Goal: Communication & Community: Answer question/provide support

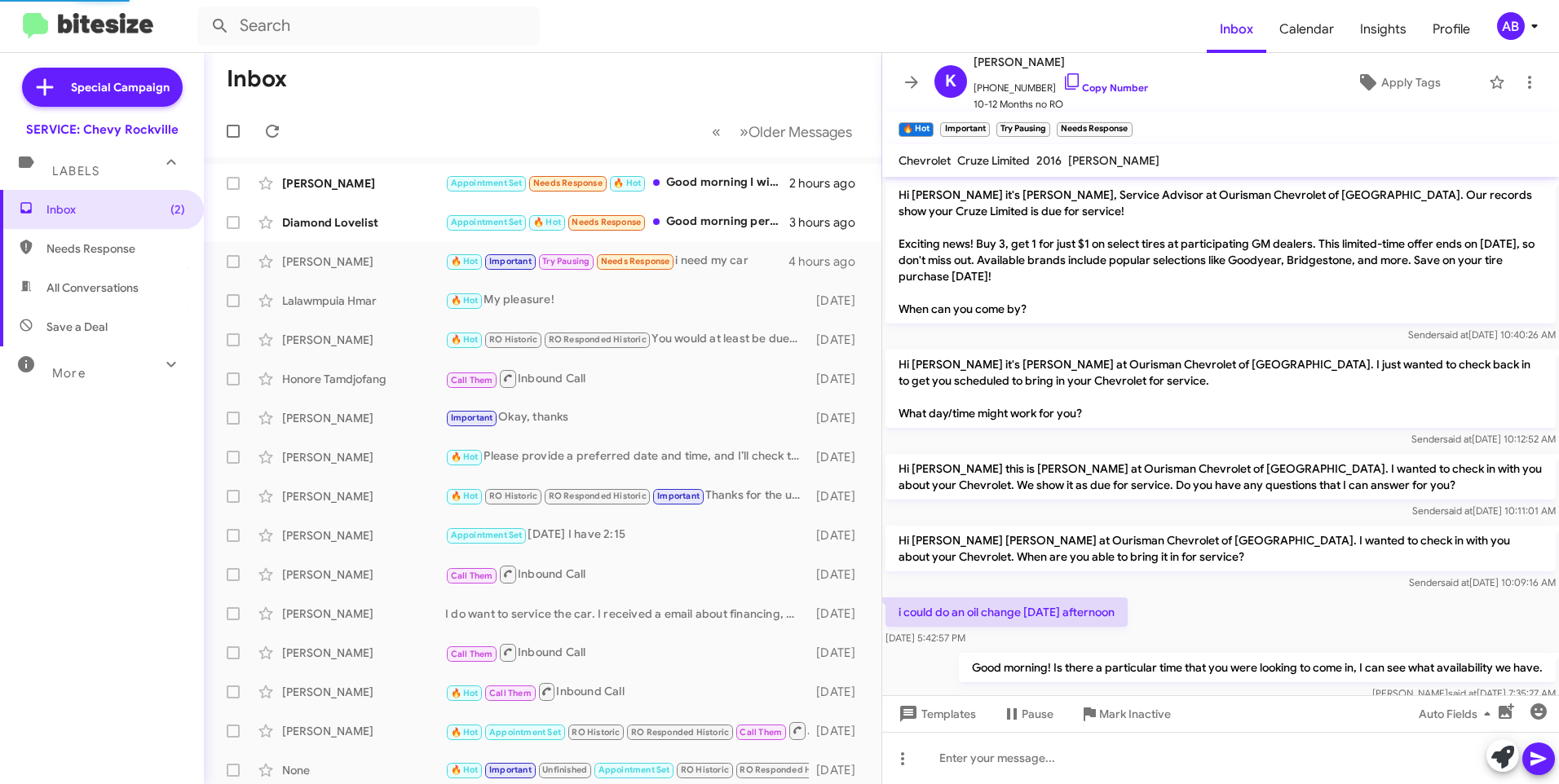
scroll to position [883, 0]
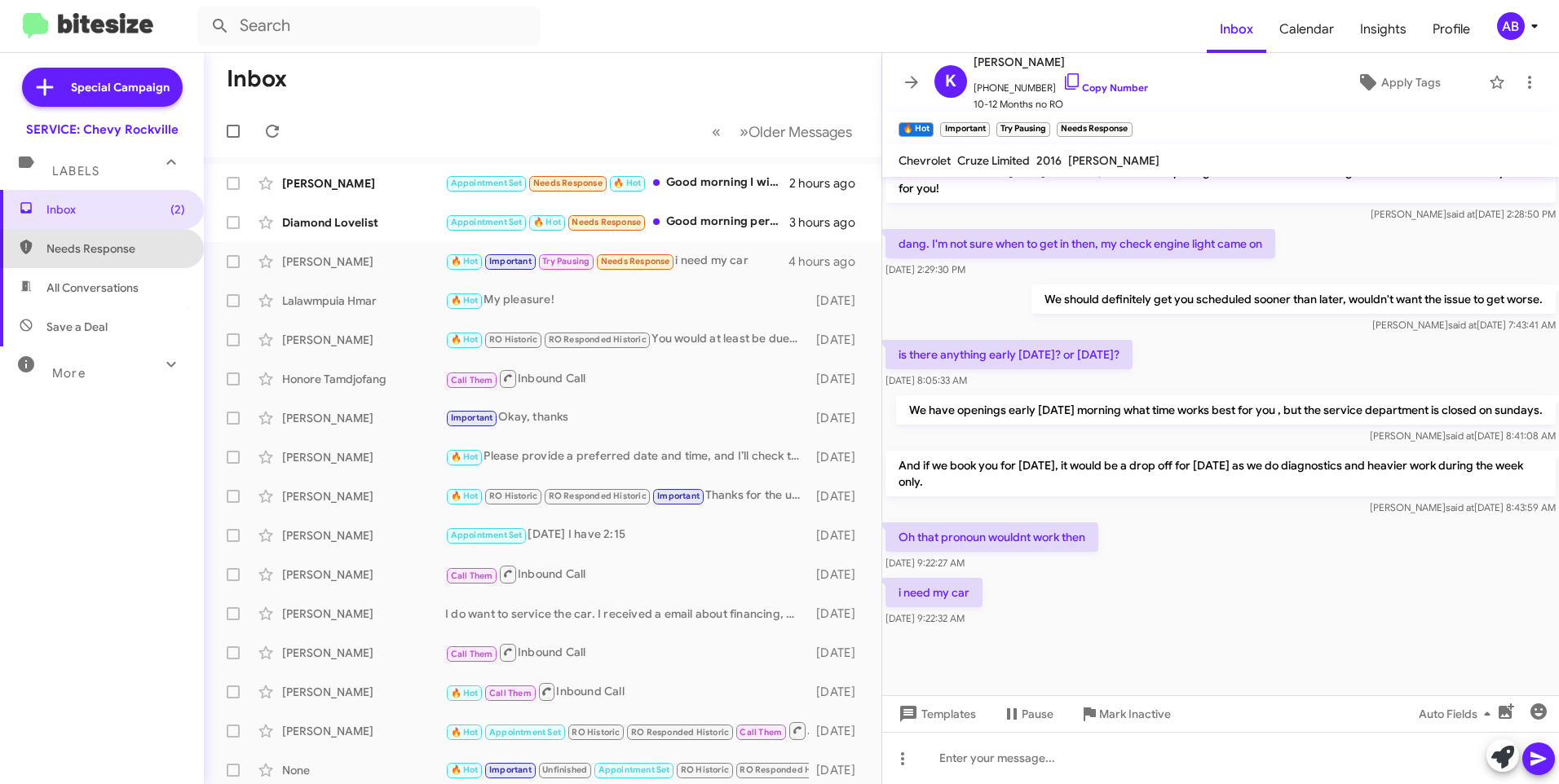
click at [107, 254] on span "Needs Response" at bounding box center [116, 249] width 139 height 17
type input "in:needs-response"
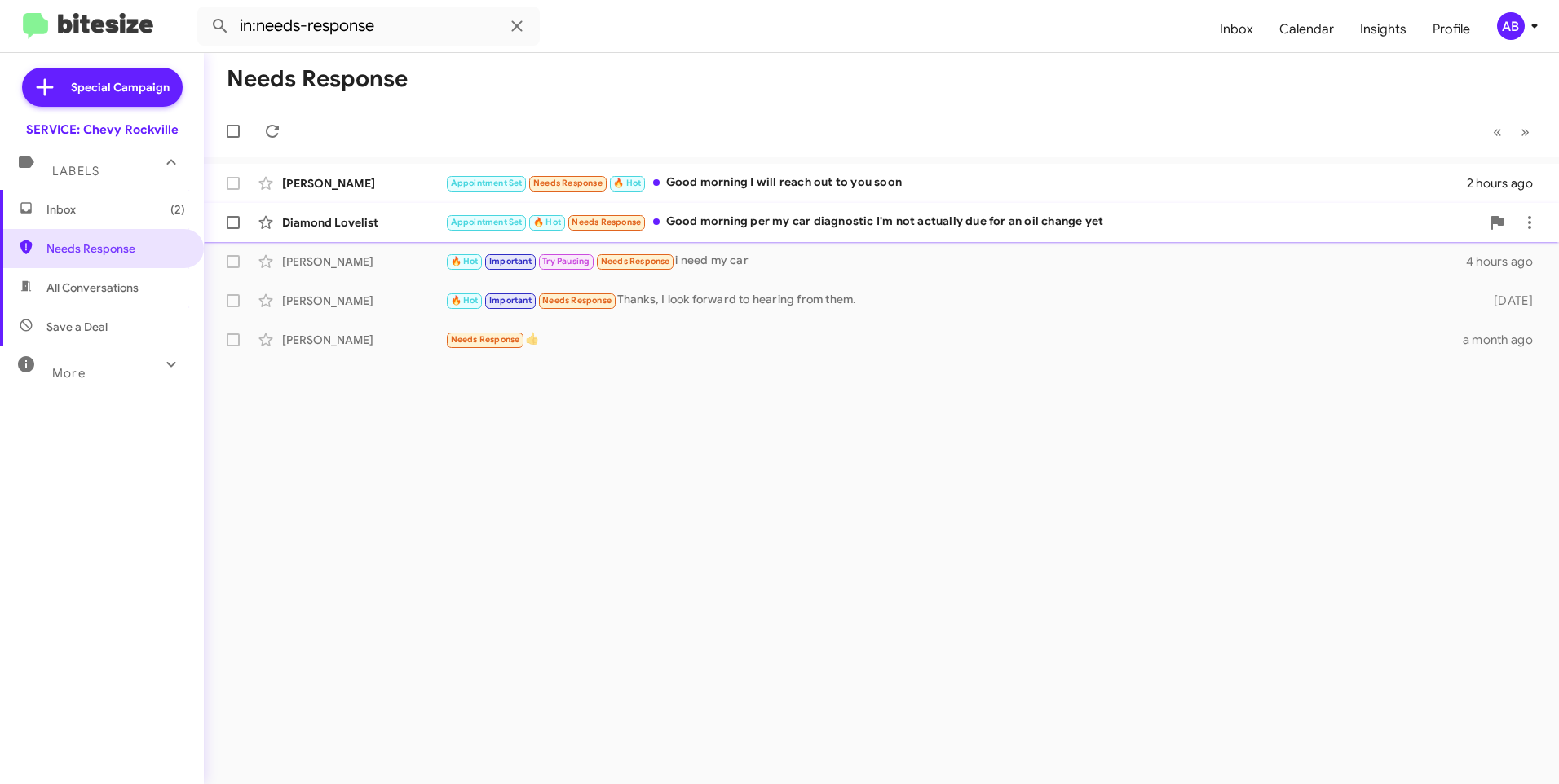
click at [789, 227] on div "Appointment Set 🔥 Hot Needs Response Good morning per my car diagnostic I'm not…" at bounding box center [963, 222] width 1036 height 19
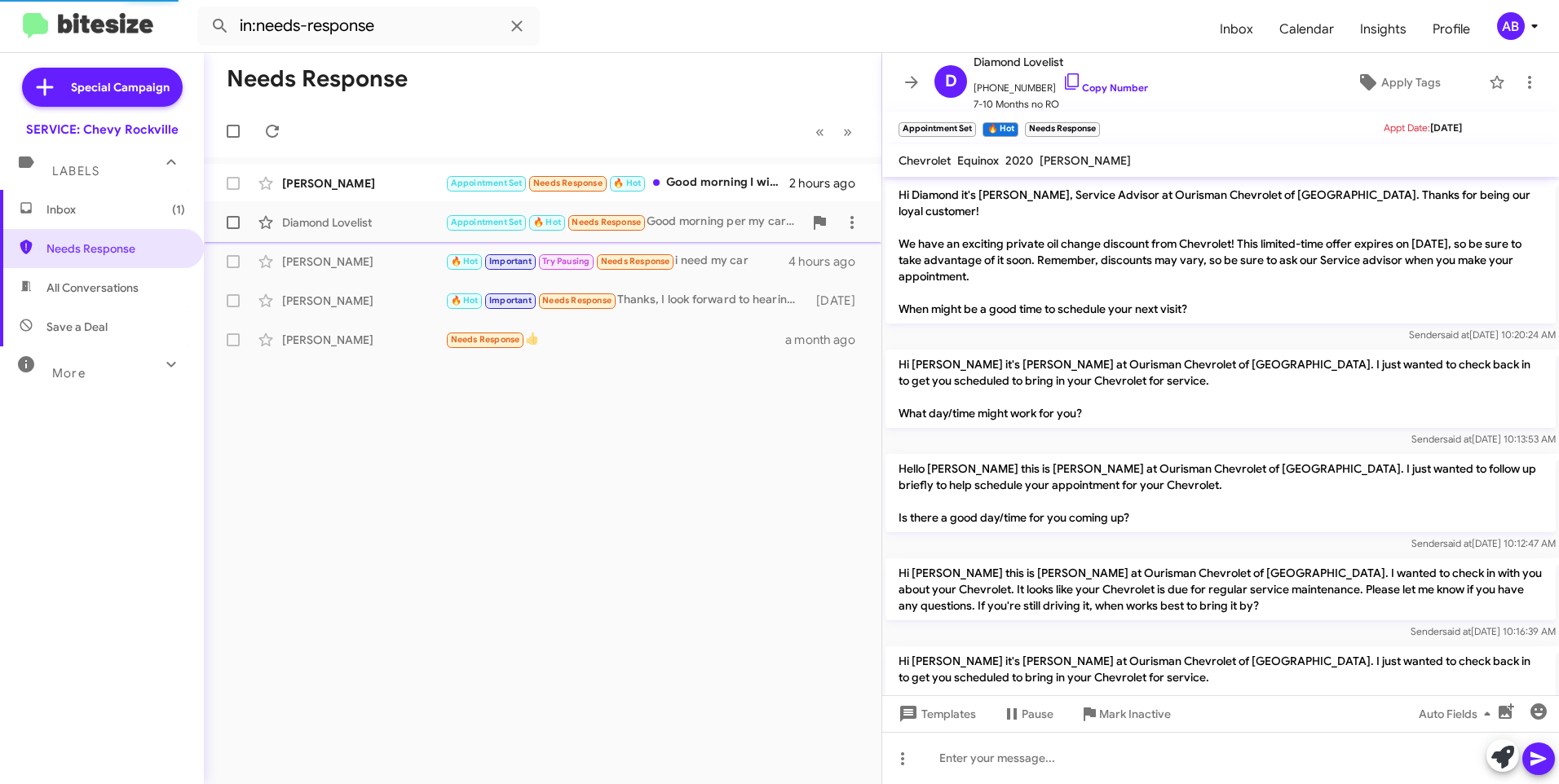
scroll to position [593, 0]
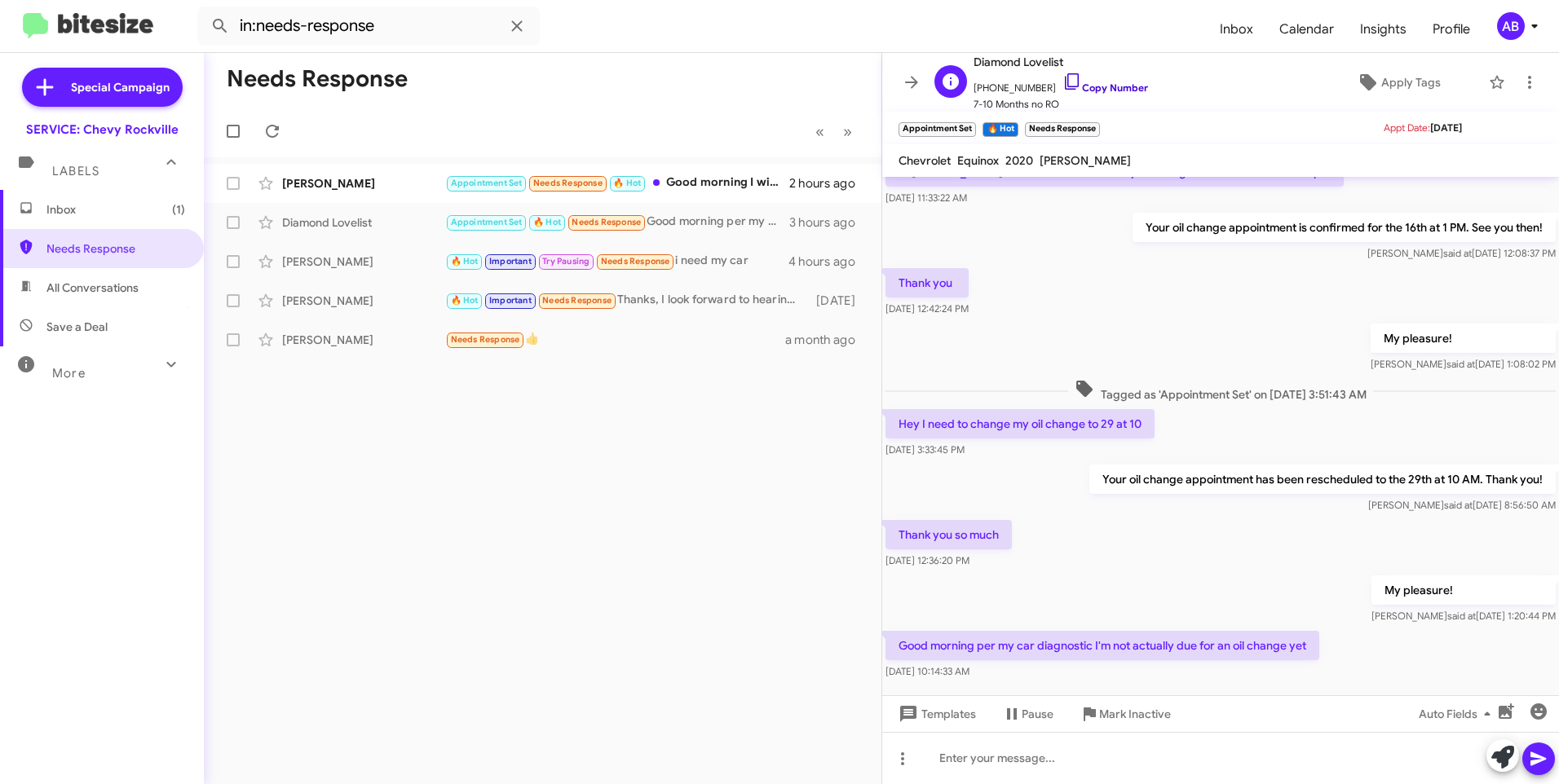
click at [1087, 84] on link "Copy Number" at bounding box center [1105, 88] width 85 height 12
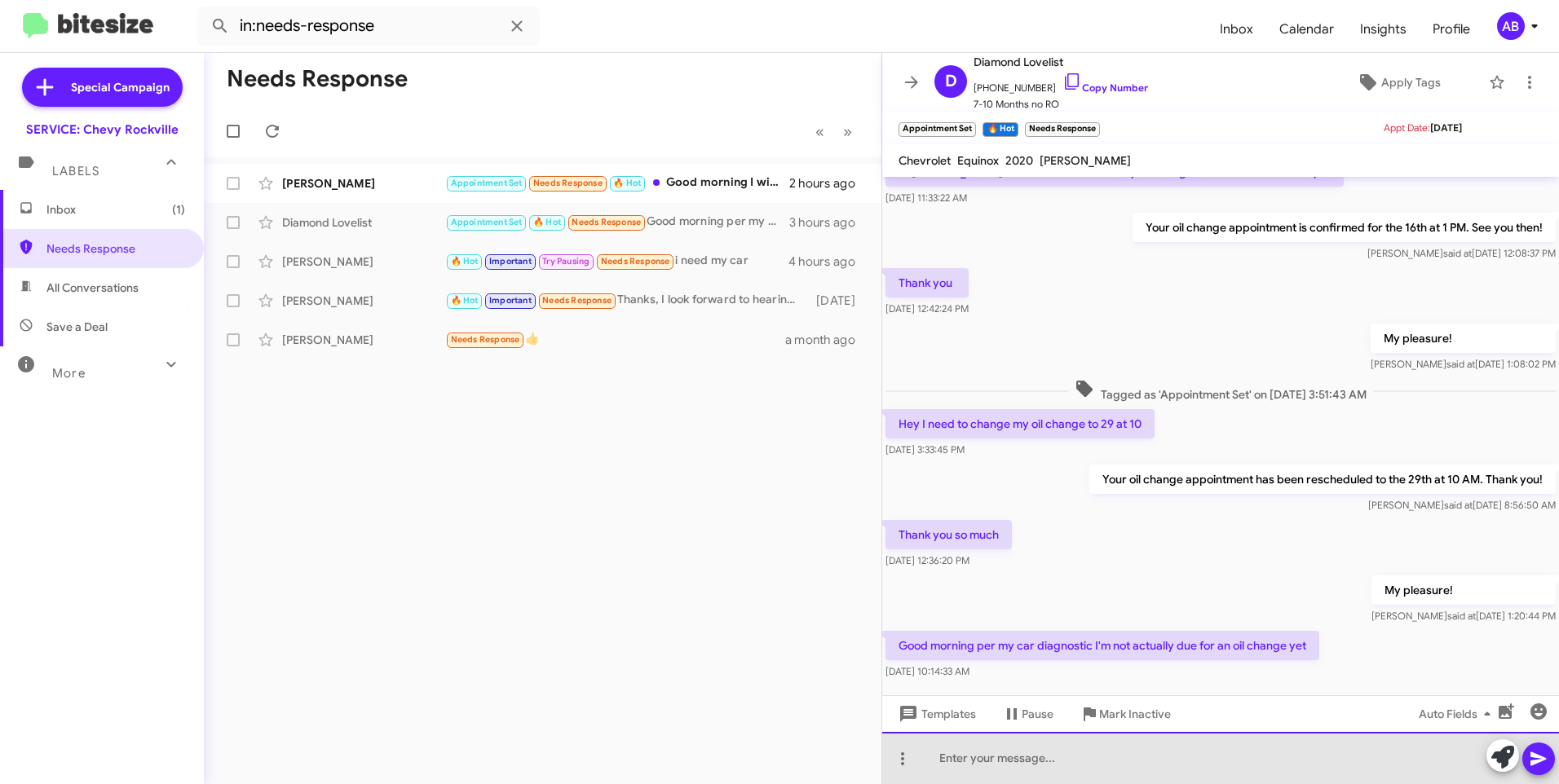
click at [1039, 751] on div at bounding box center [1221, 758] width 677 height 52
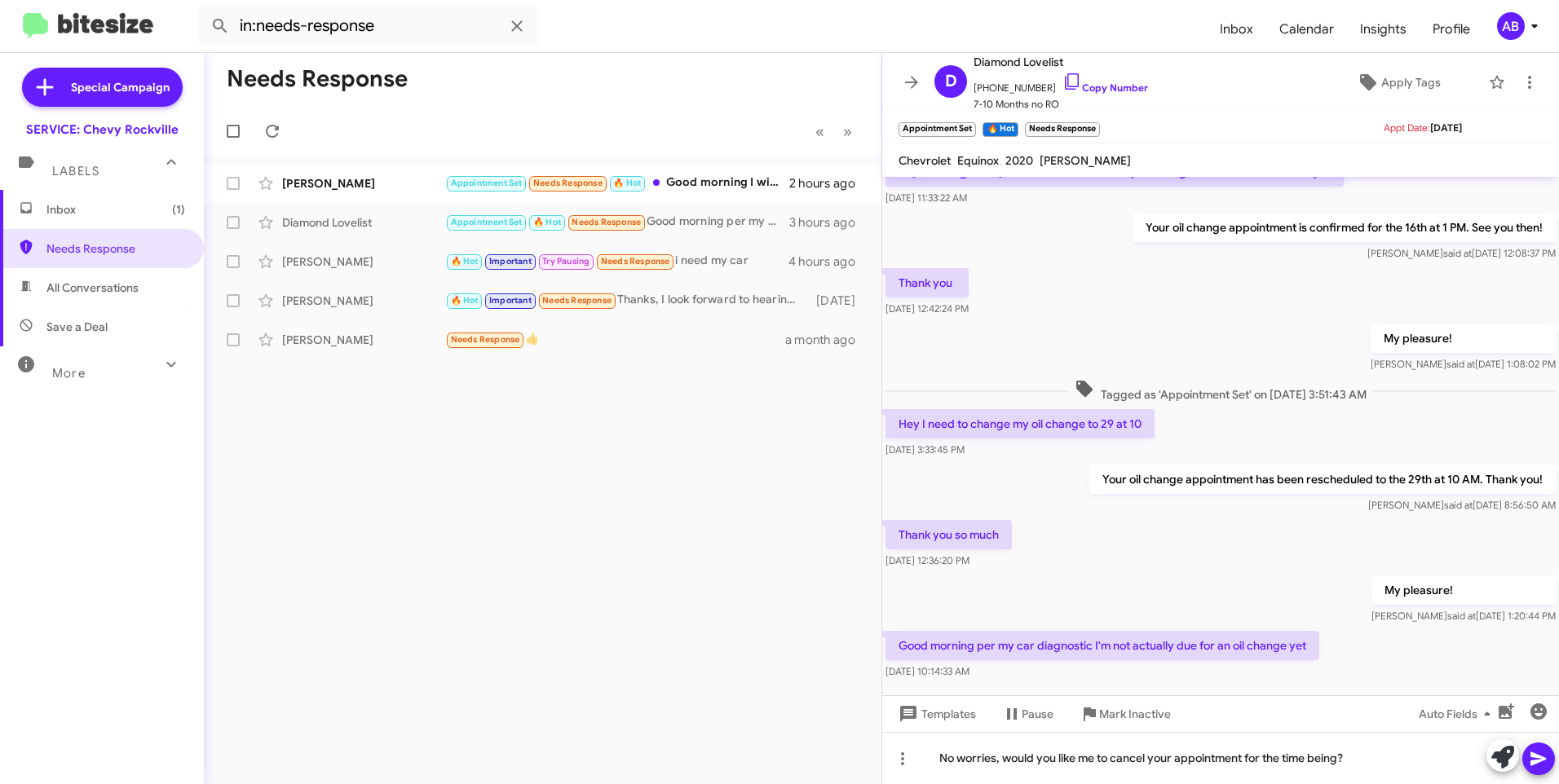
click at [1537, 753] on icon at bounding box center [1539, 759] width 20 height 20
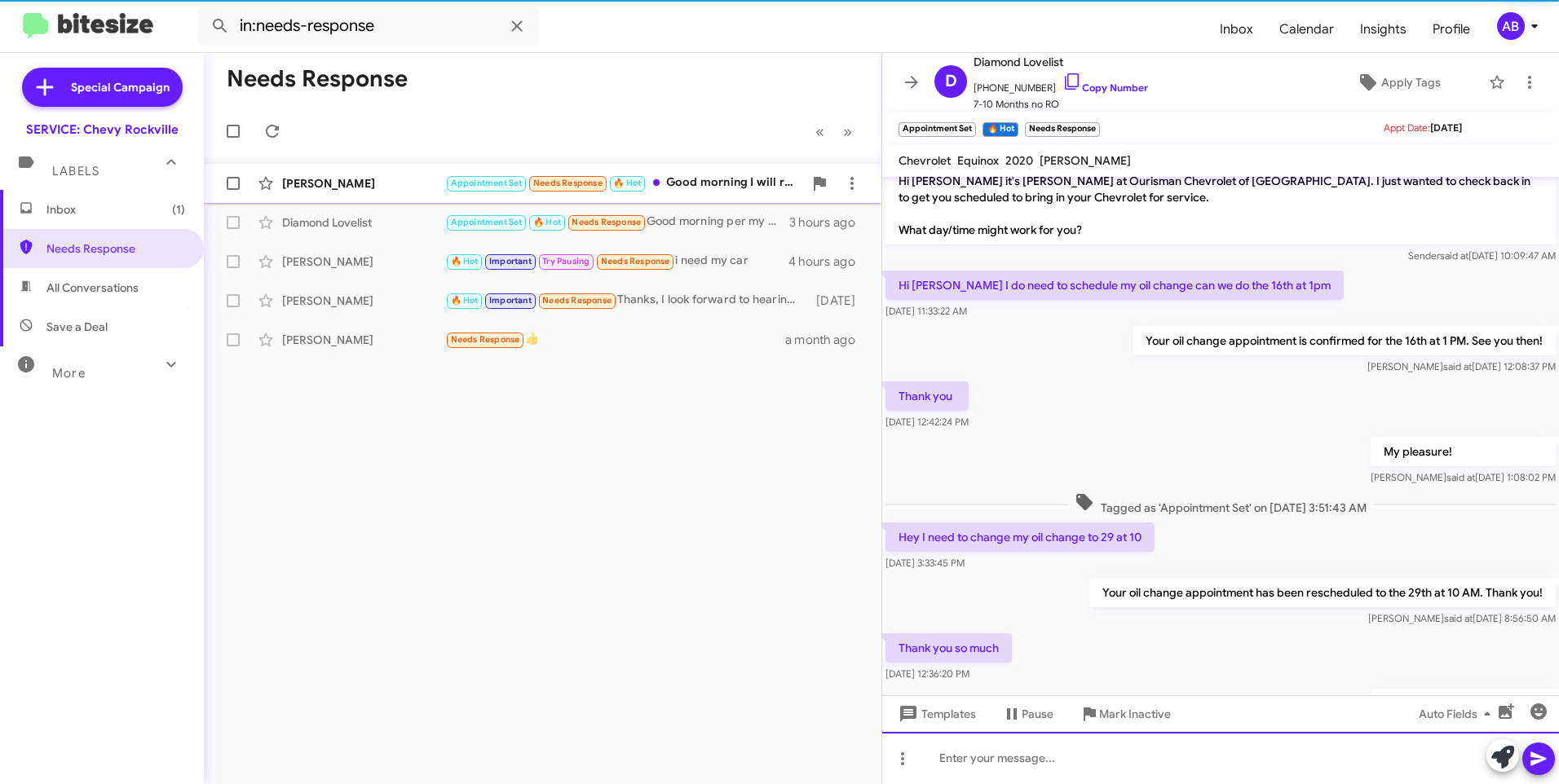
scroll to position [686, 0]
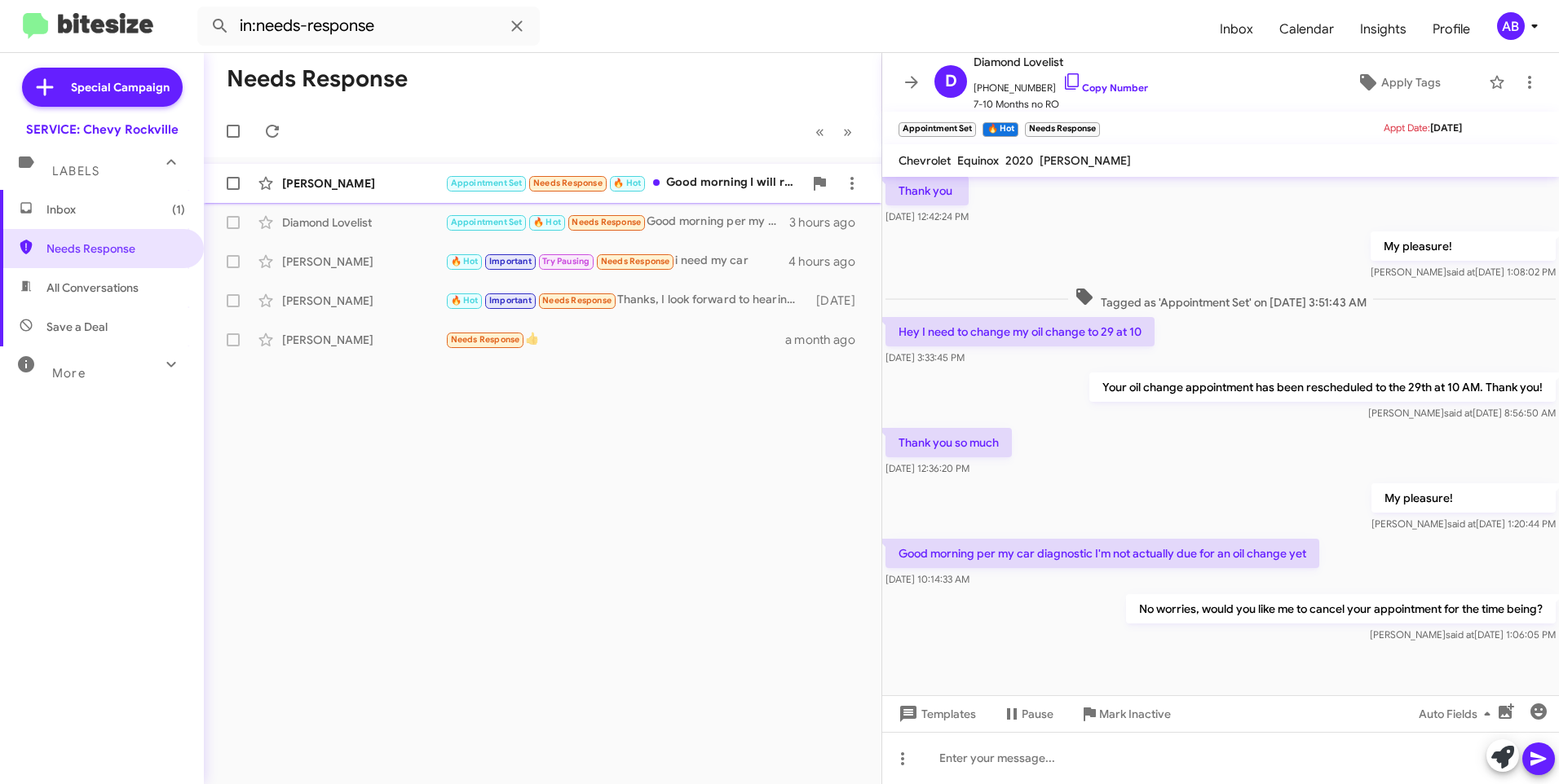
click at [728, 180] on div "Appointment Set Needs Response 🔥 Hot Good morning I will reach out to you soon" at bounding box center [624, 183] width 358 height 19
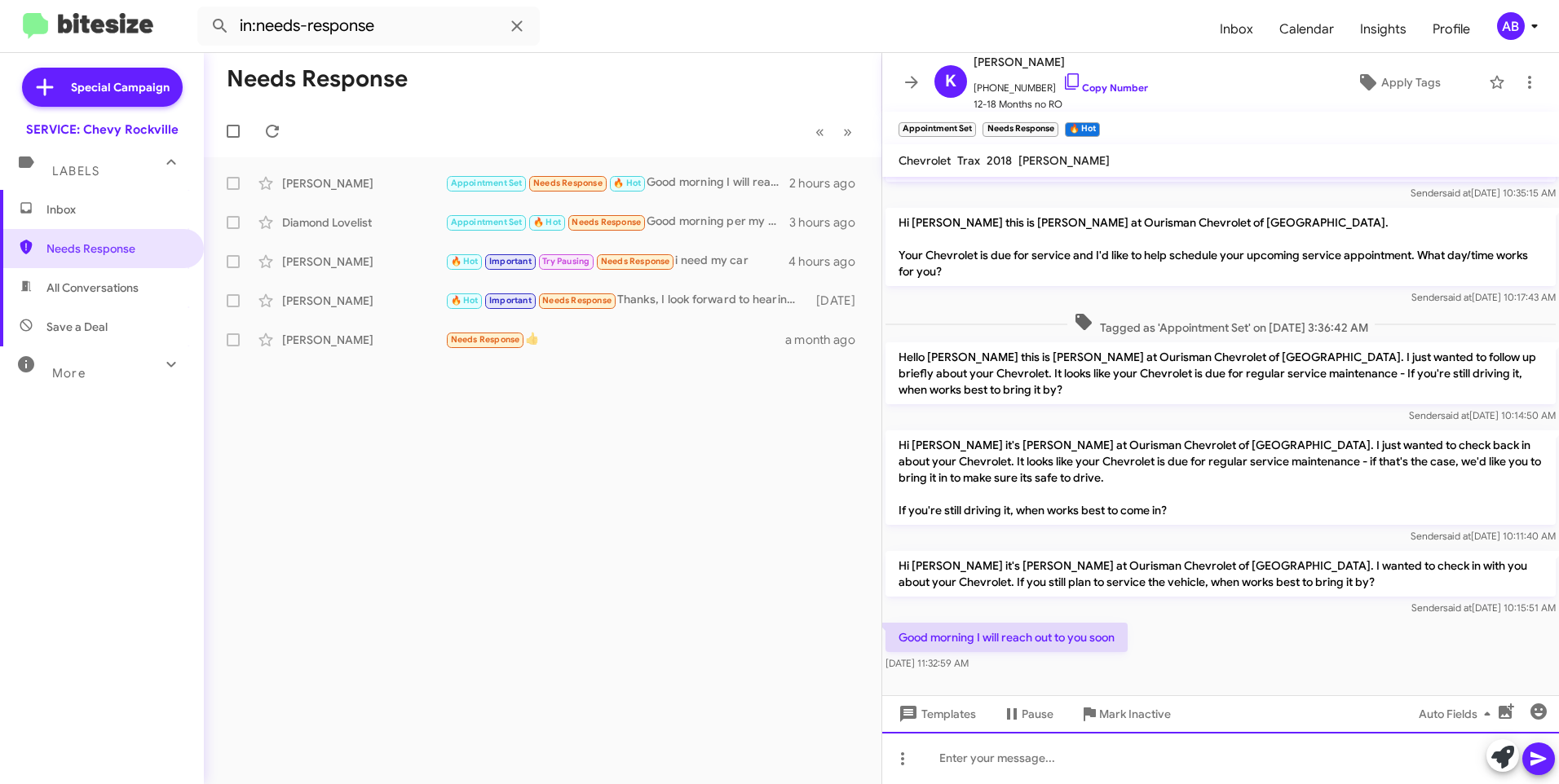
click at [1003, 751] on div at bounding box center [1221, 758] width 677 height 52
click at [1548, 759] on button at bounding box center [1538, 758] width 32 height 32
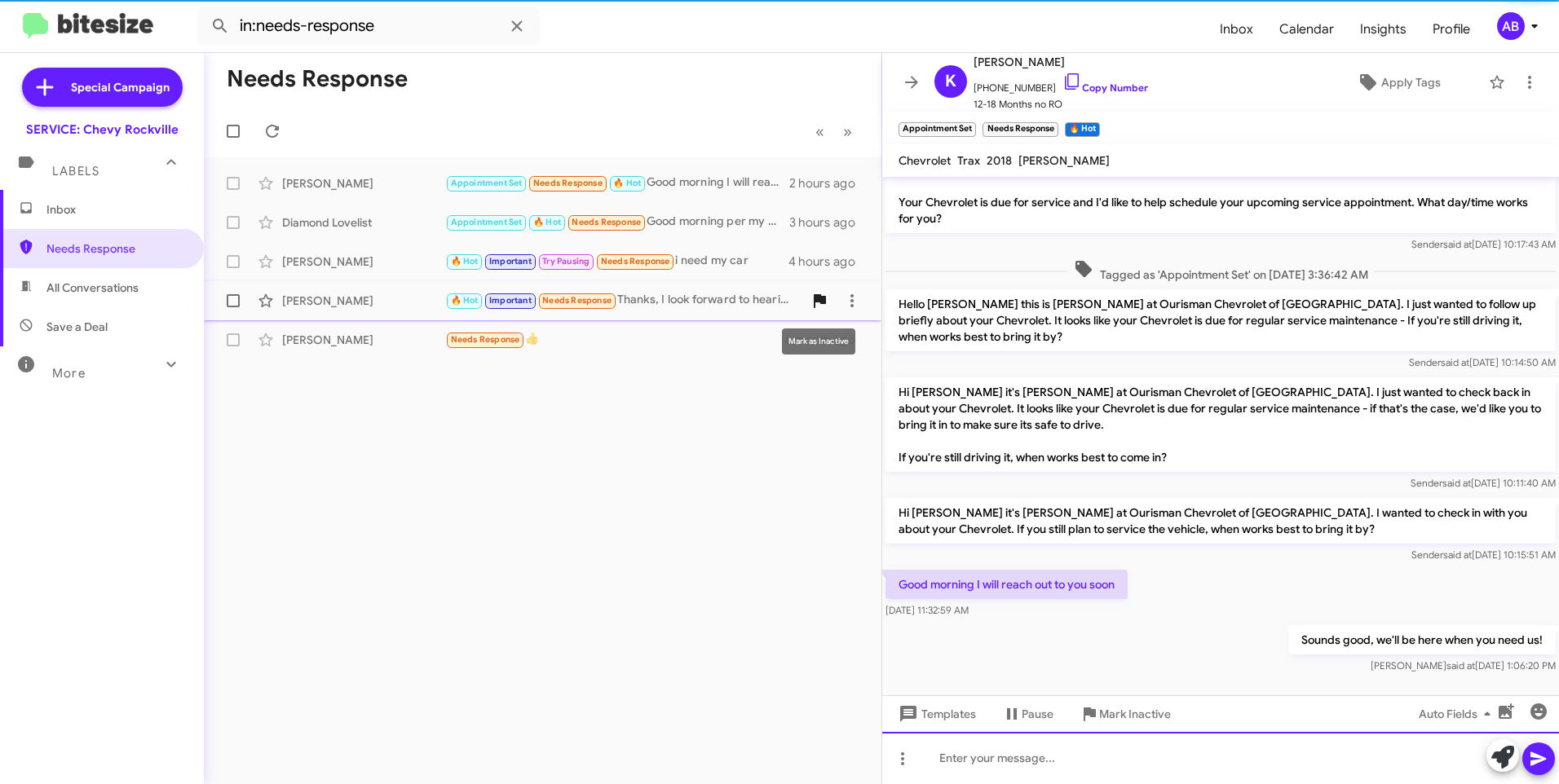
scroll to position [410, 0]
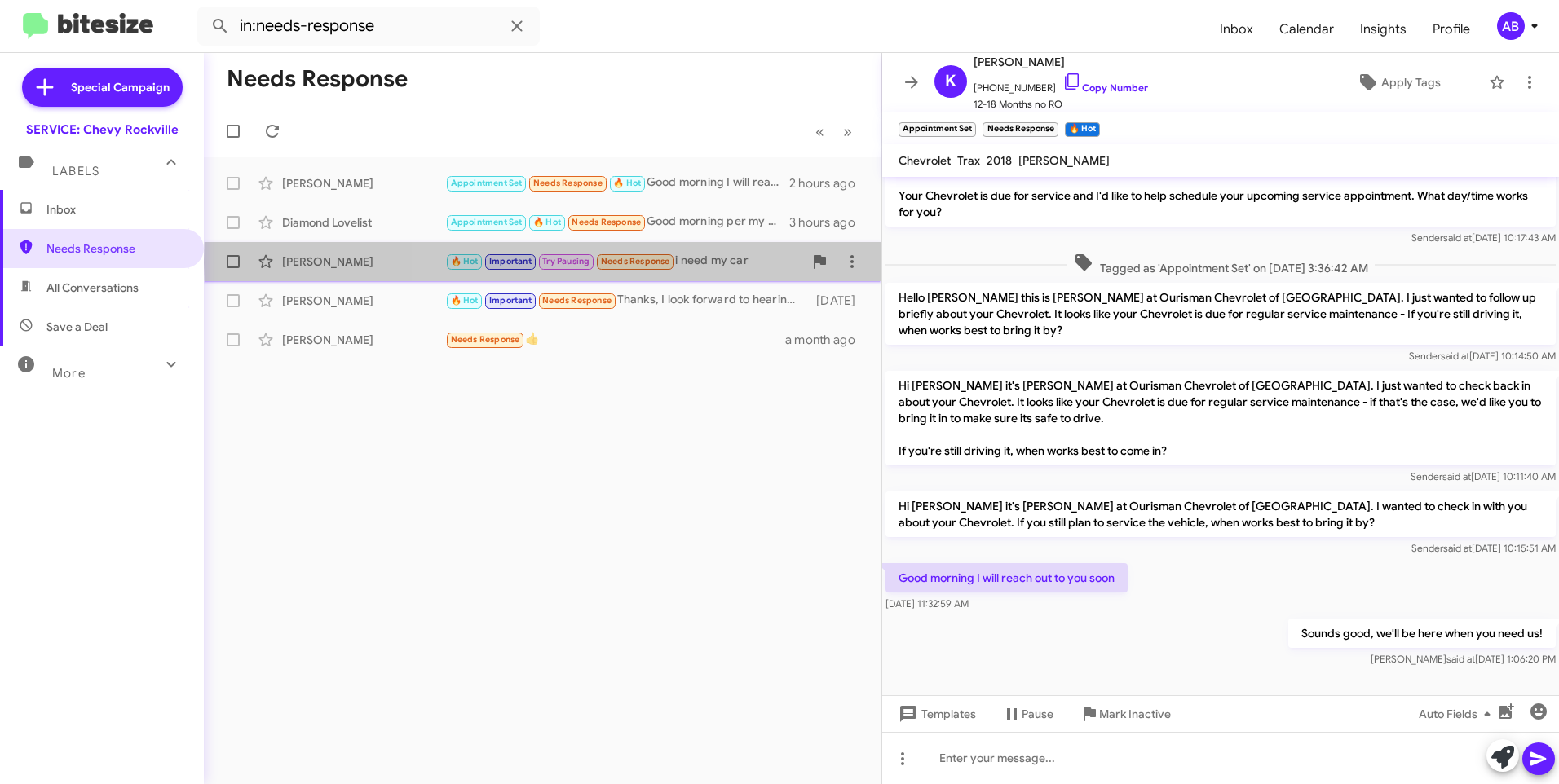
click at [737, 262] on div "🔥 Hot Important Try Pausing Needs Response i need my car" at bounding box center [624, 261] width 358 height 19
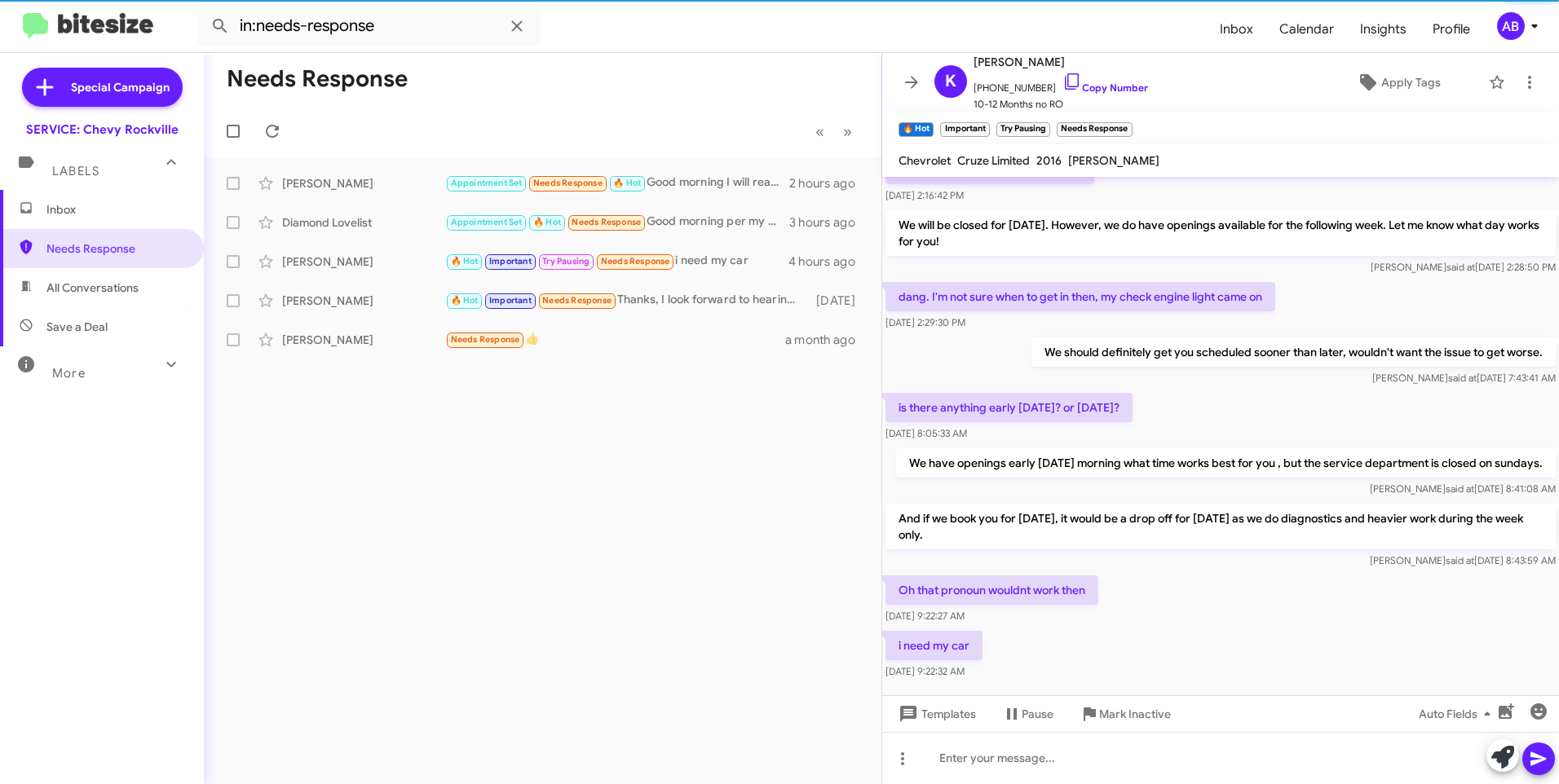
scroll to position [1133, 0]
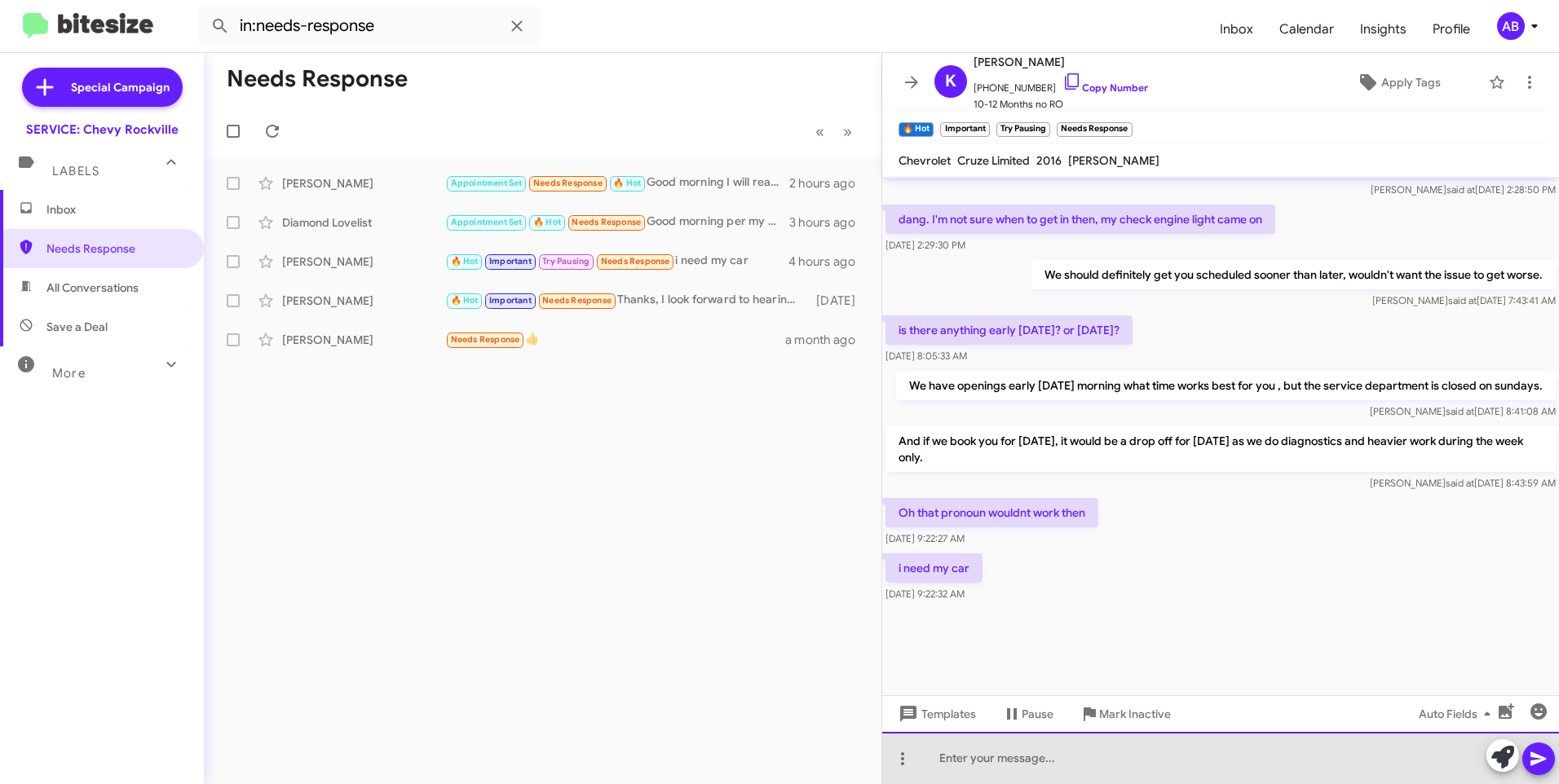
click at [1029, 759] on div at bounding box center [1221, 758] width 677 height 52
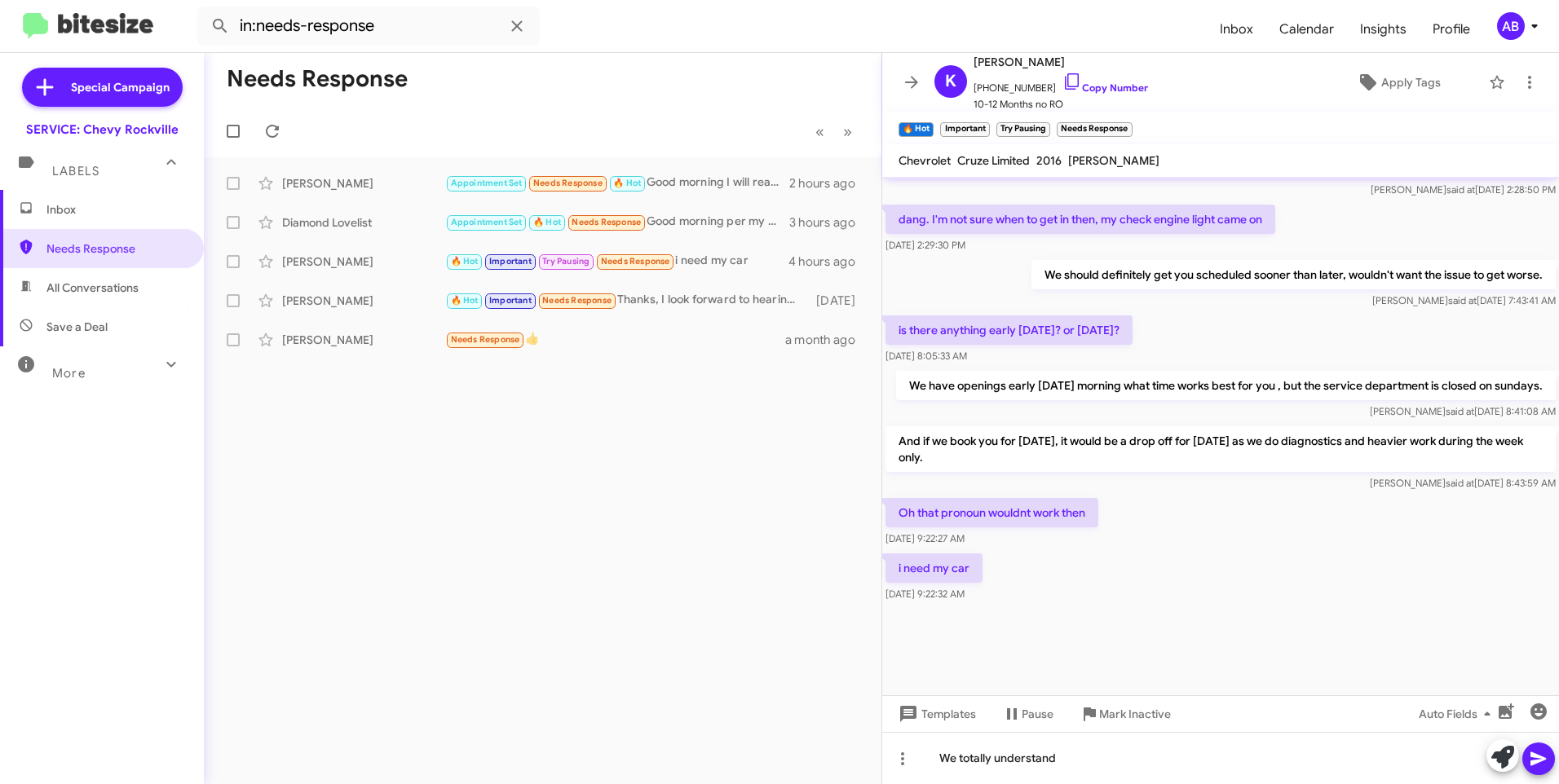
click at [1542, 760] on icon at bounding box center [1538, 759] width 16 height 14
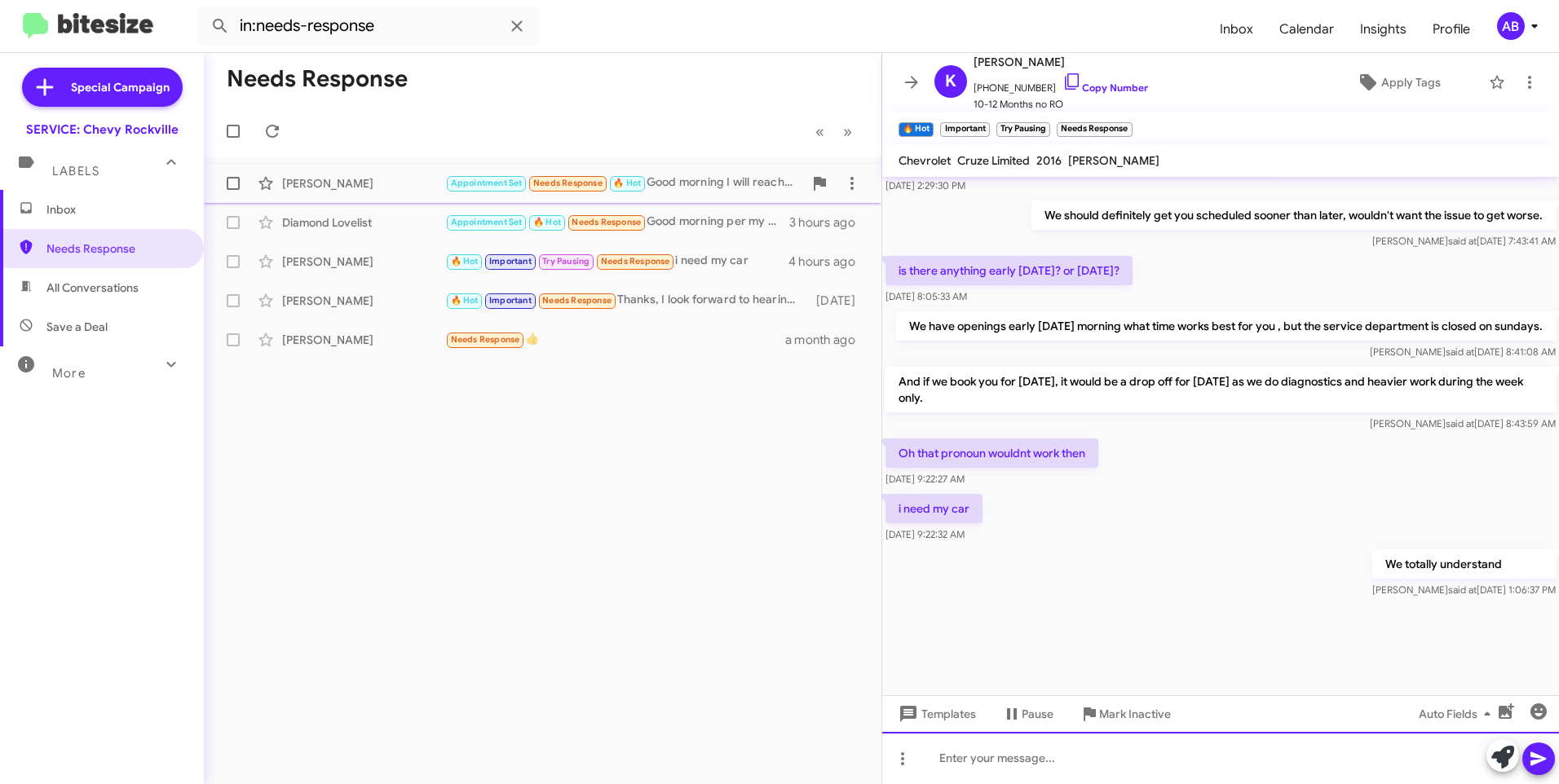
scroll to position [1193, 0]
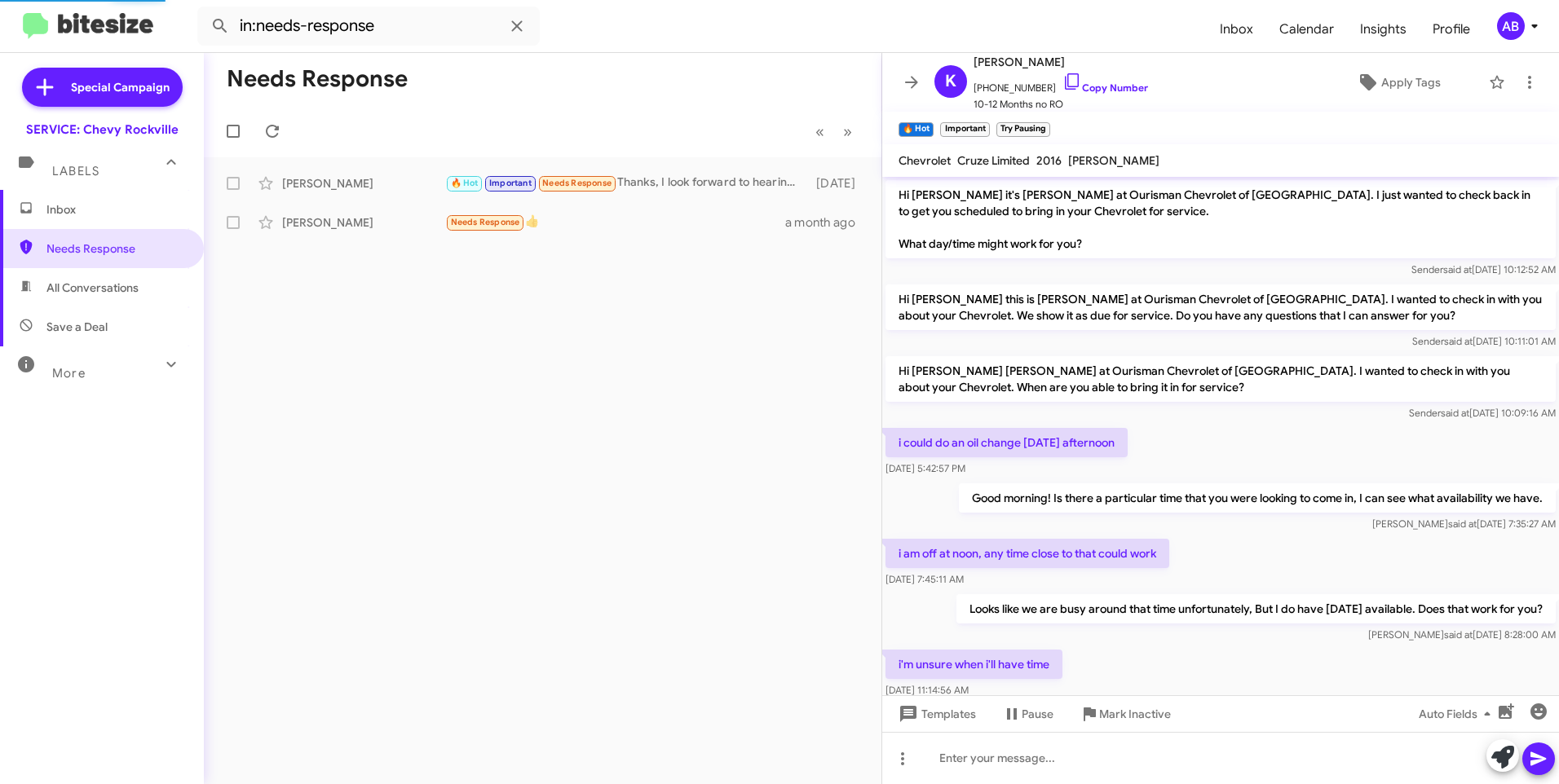
scroll to position [737, 0]
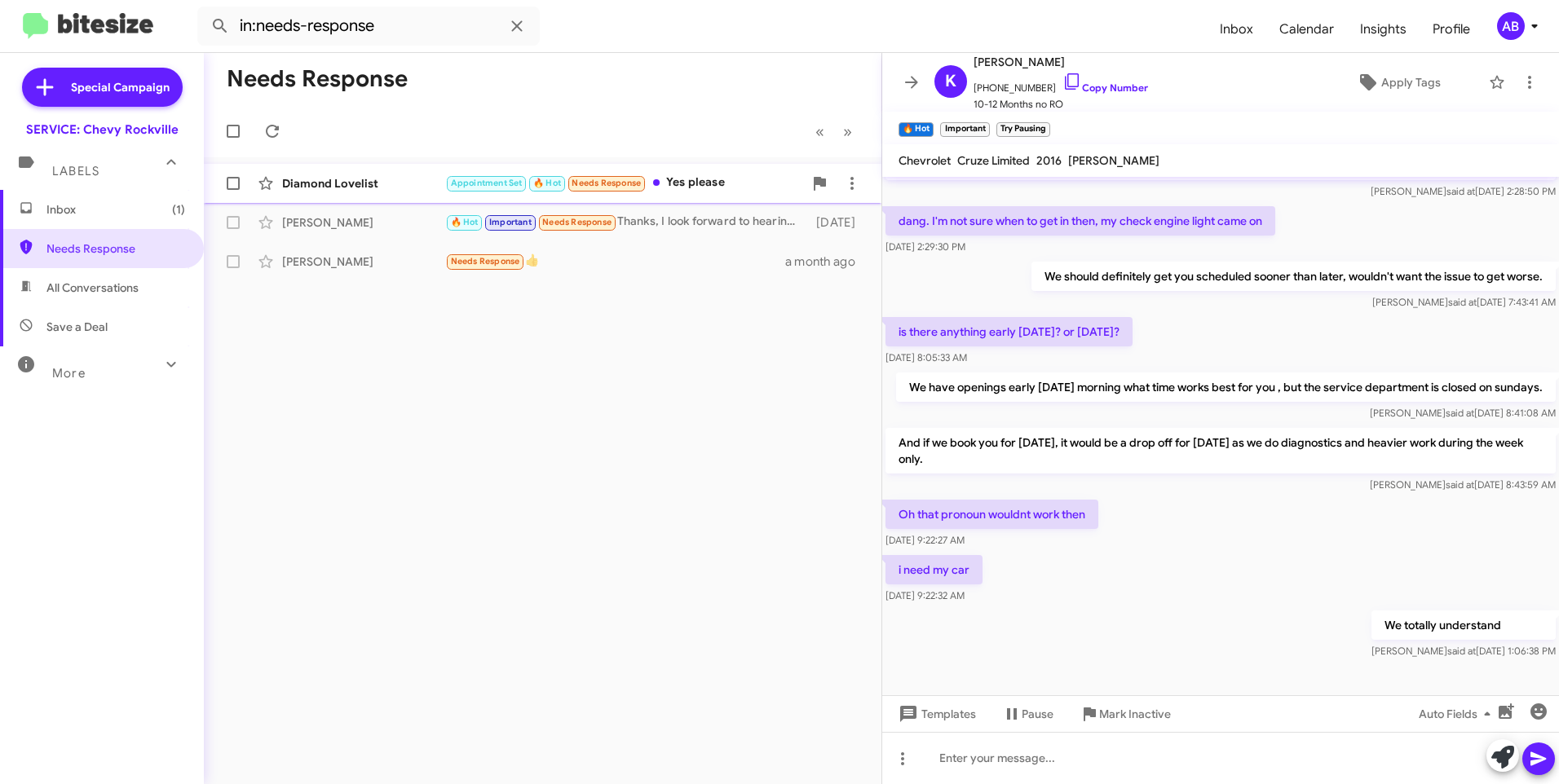
click at [385, 176] on div "Diamond Lovelist" at bounding box center [363, 184] width 163 height 17
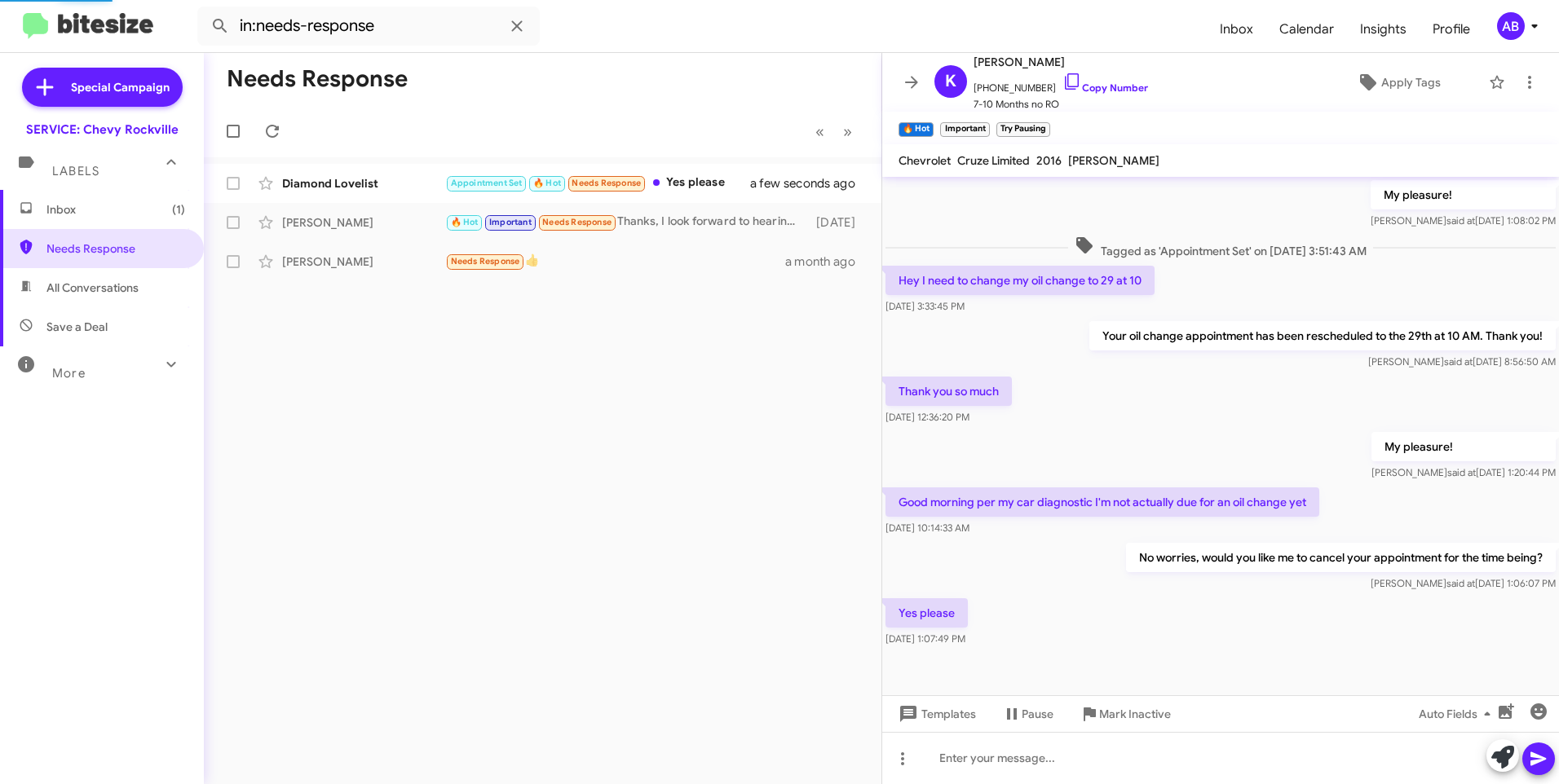
scroll to position [745, 0]
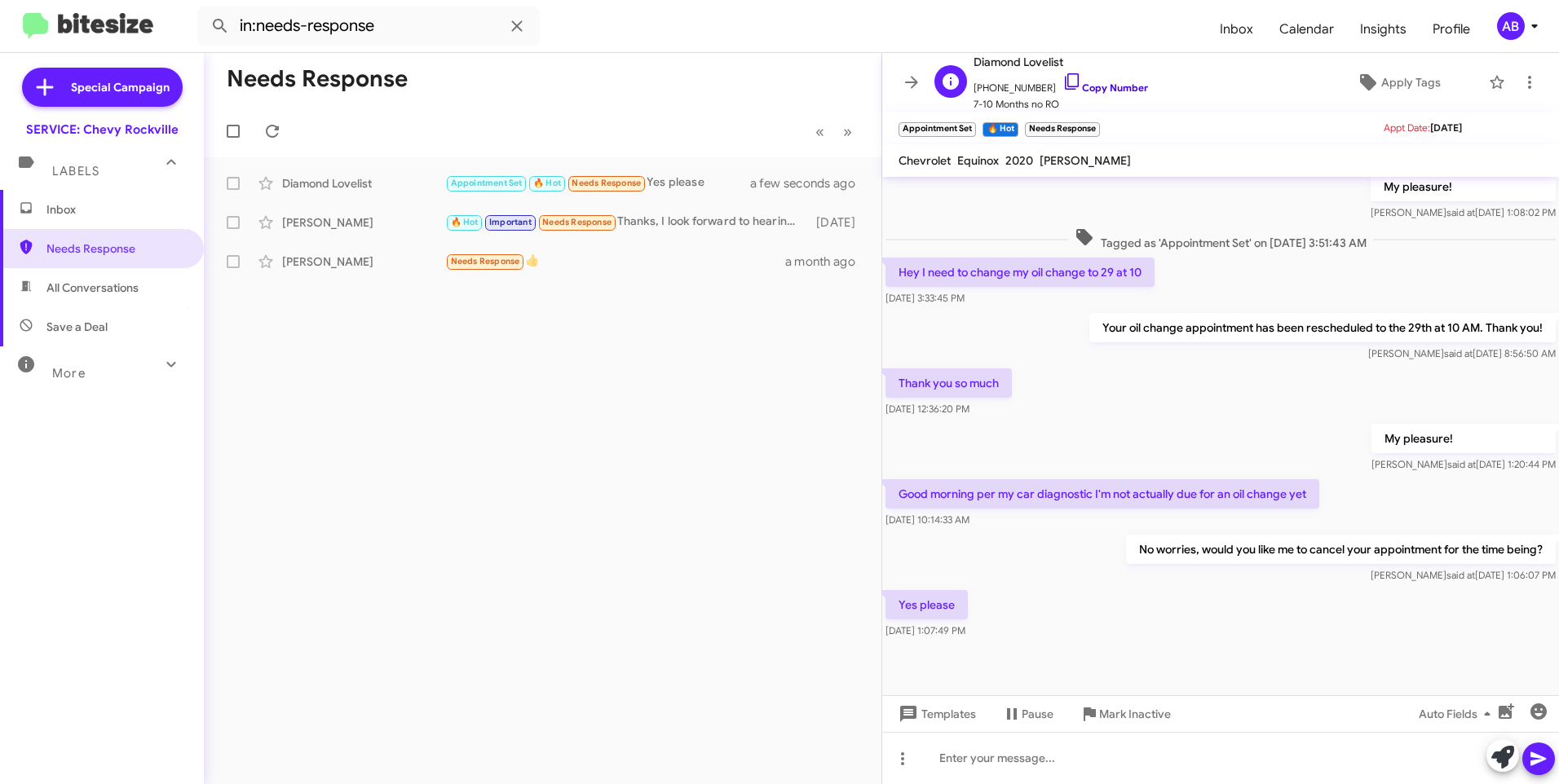
click at [1089, 88] on link "Copy Number" at bounding box center [1105, 88] width 85 height 12
click at [1136, 775] on div at bounding box center [1221, 758] width 677 height 52
click at [1531, 756] on icon at bounding box center [1539, 759] width 20 height 20
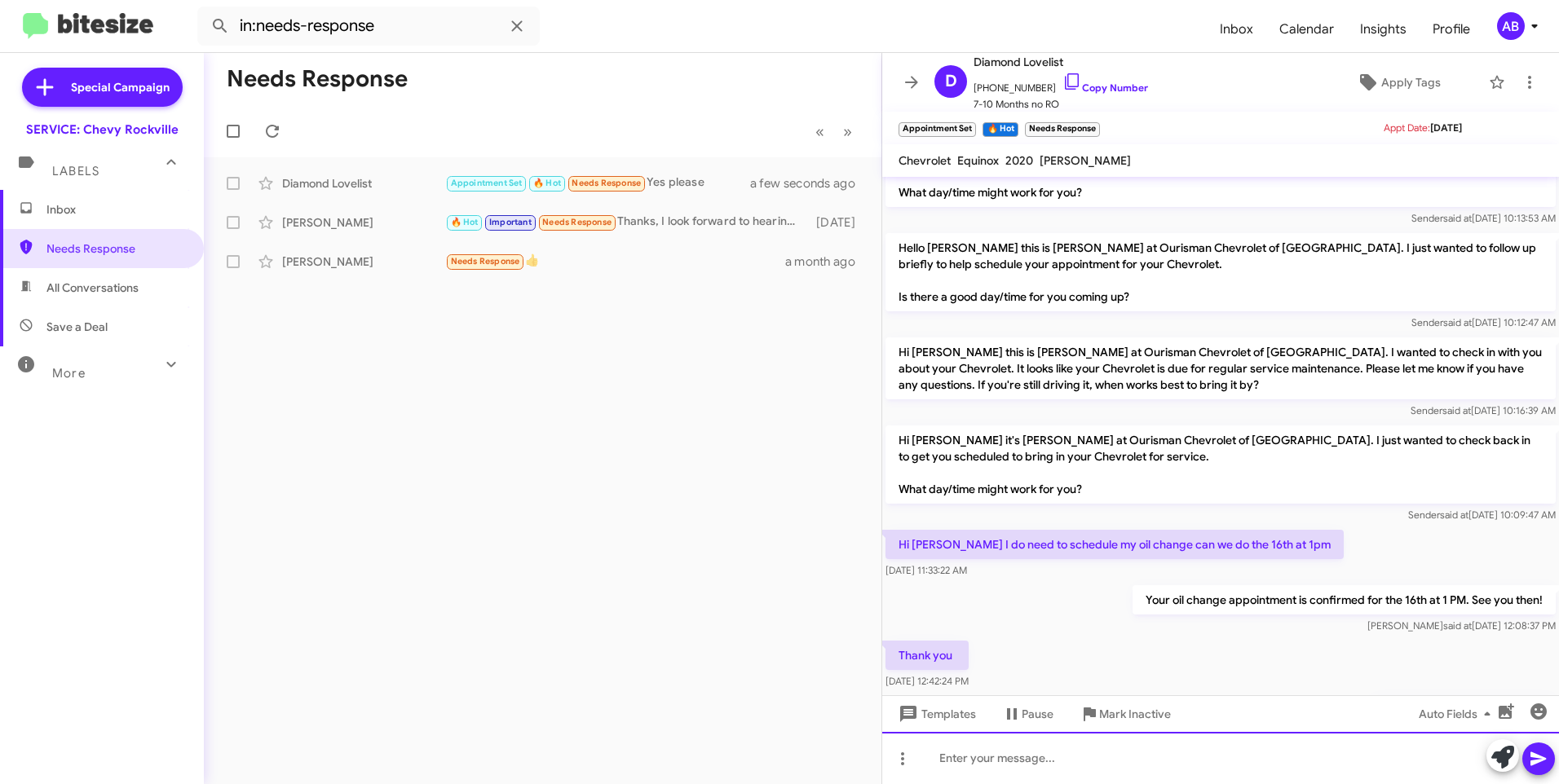
scroll to position [805, 0]
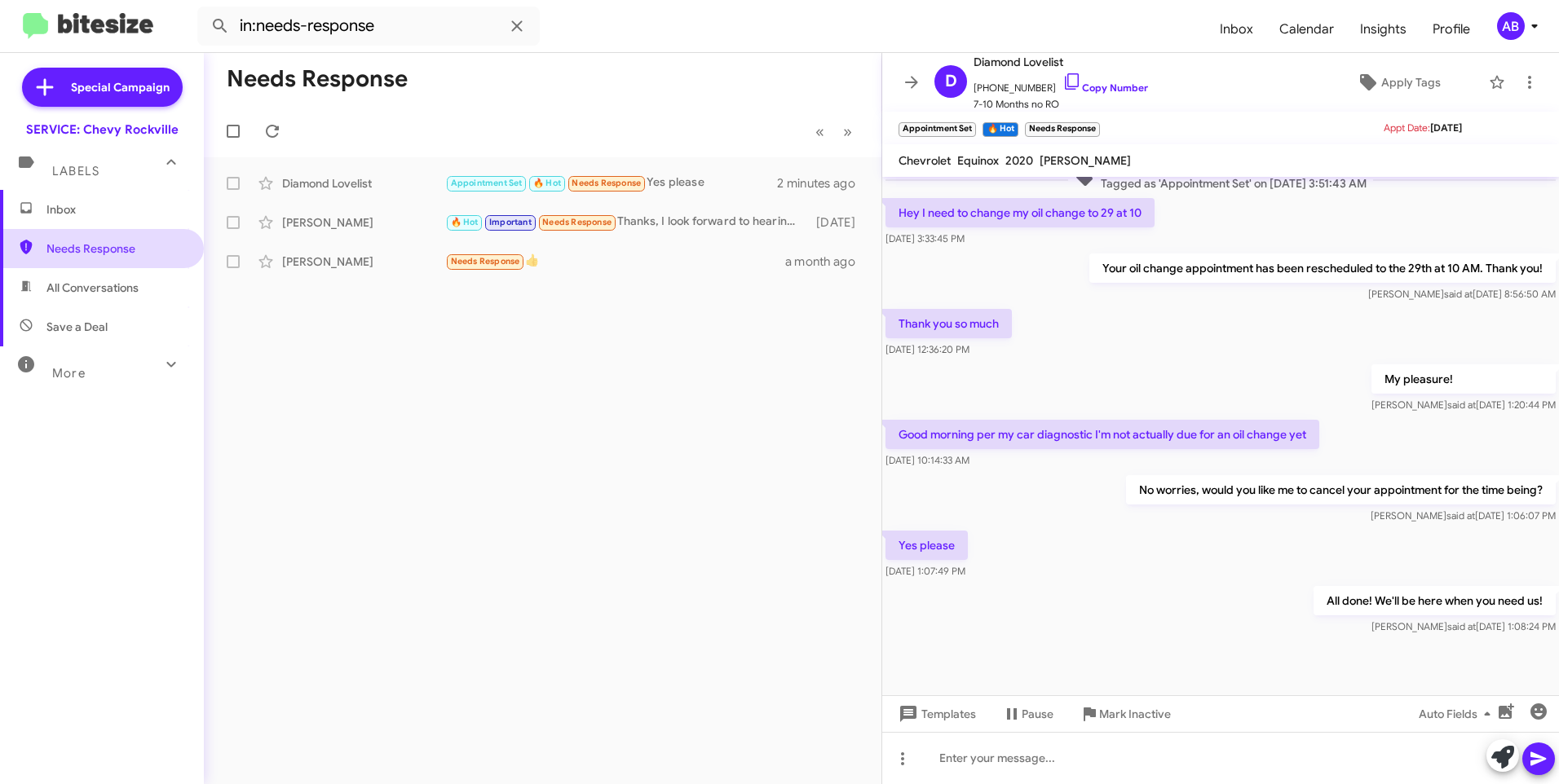
click at [165, 249] on span "Needs Response" at bounding box center [116, 249] width 139 height 17
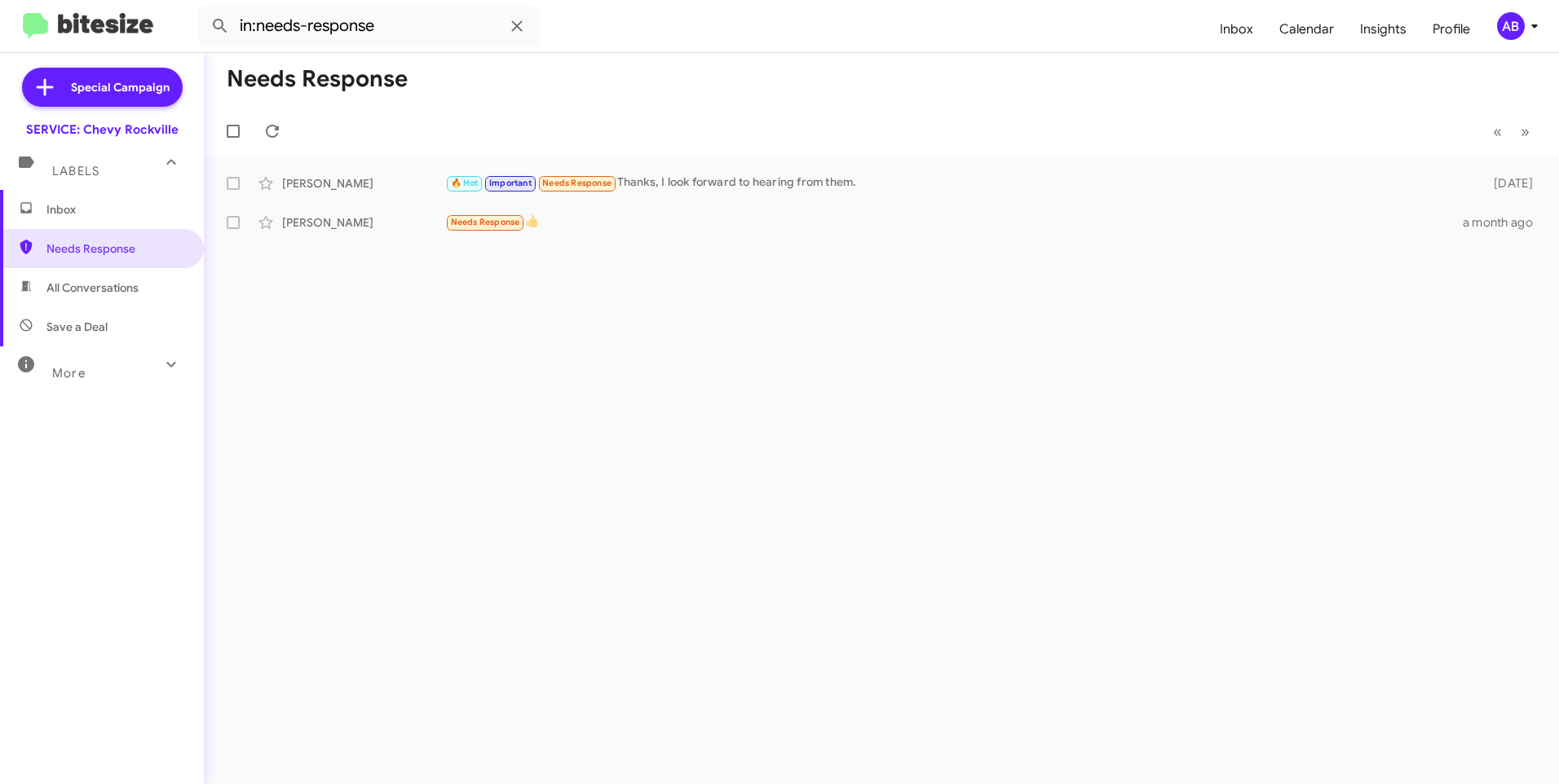
click at [686, 572] on div "Needs Response « Previous » Next [PERSON_NAME] 🔥 Hot Important Needs Response T…" at bounding box center [881, 418] width 1355 height 731
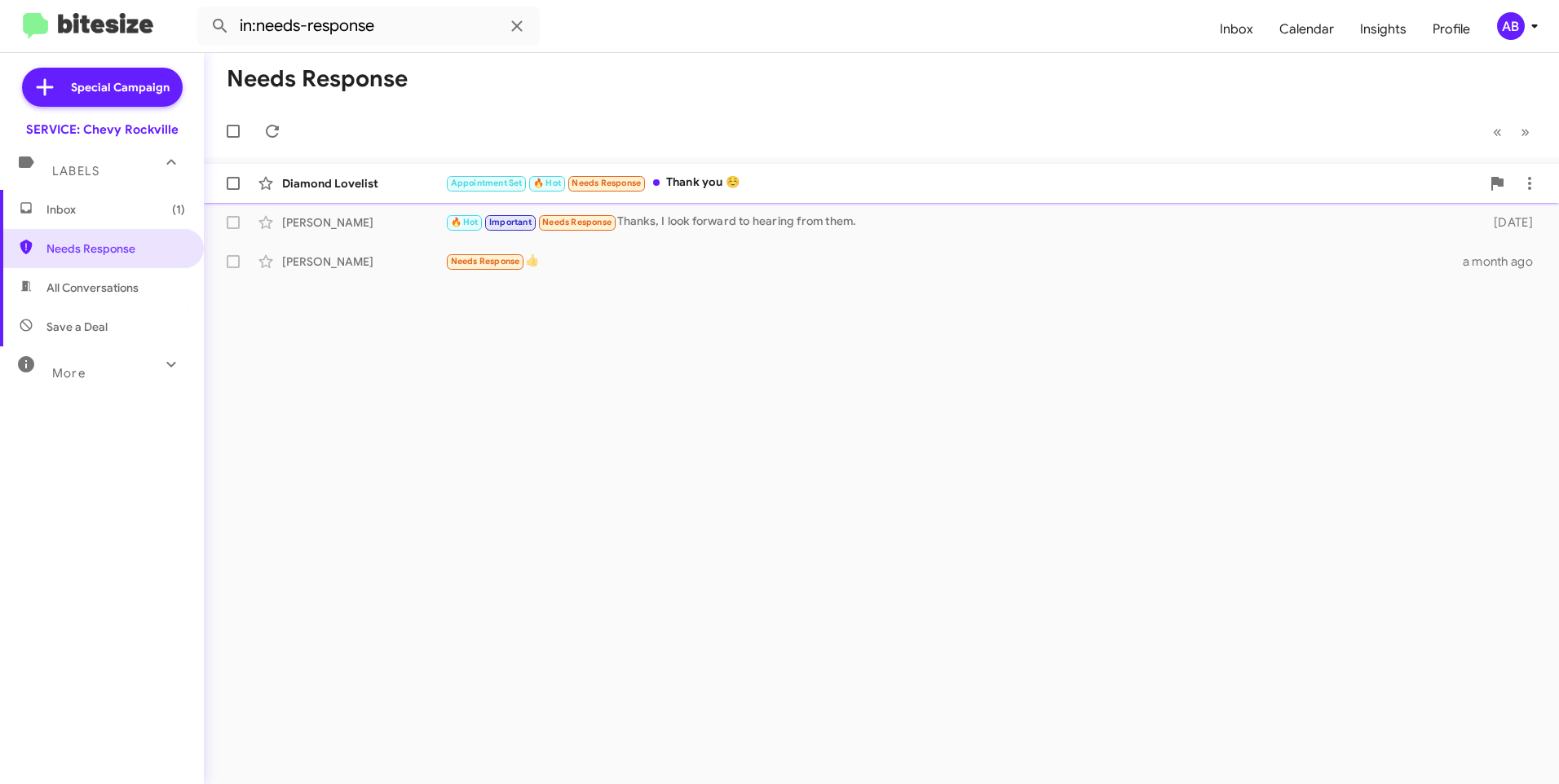
click at [837, 177] on div "Appointment Set 🔥 Hot Needs Response Thank you ☺️" at bounding box center [963, 183] width 1036 height 19
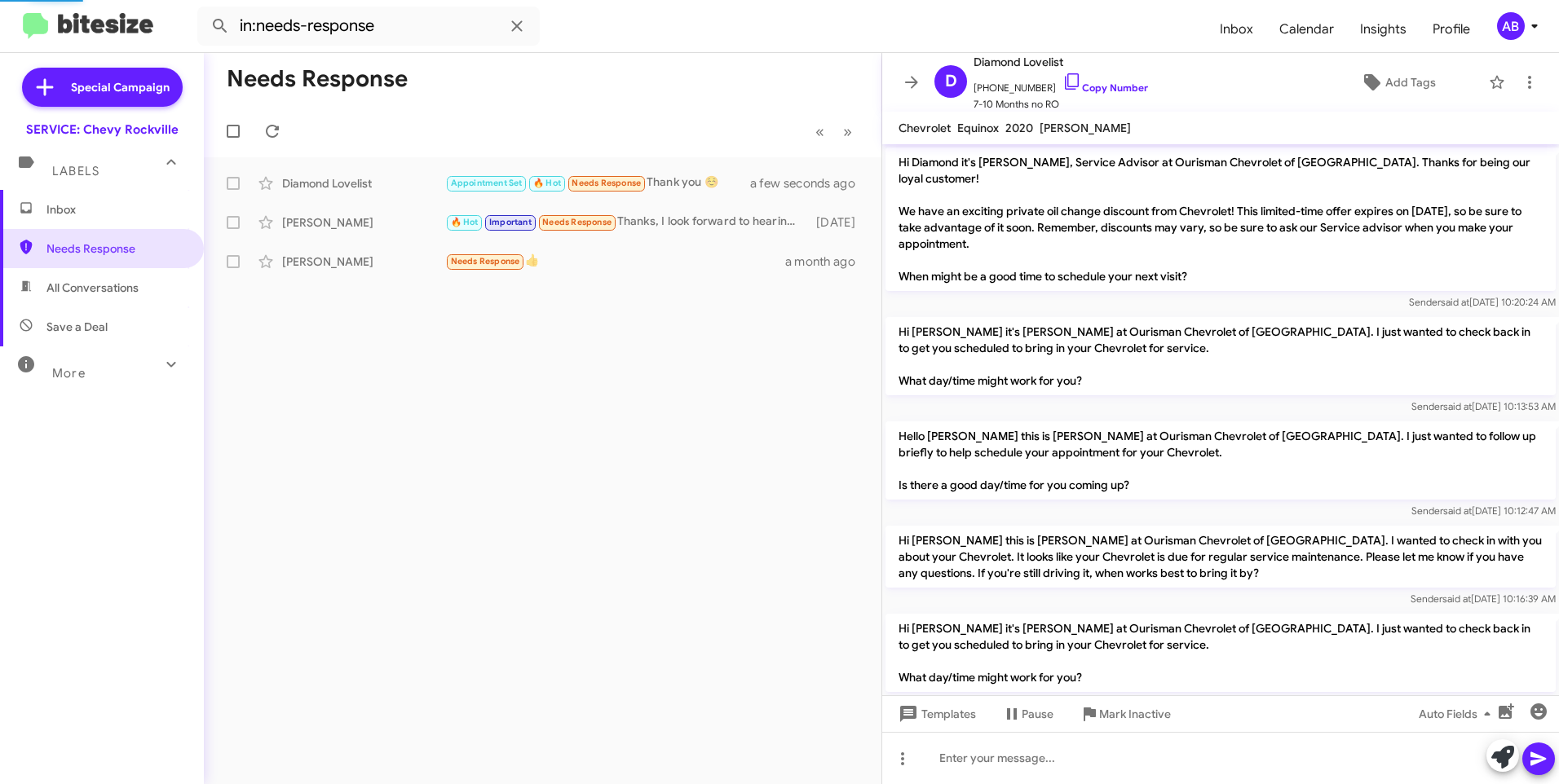
scroll to position [831, 0]
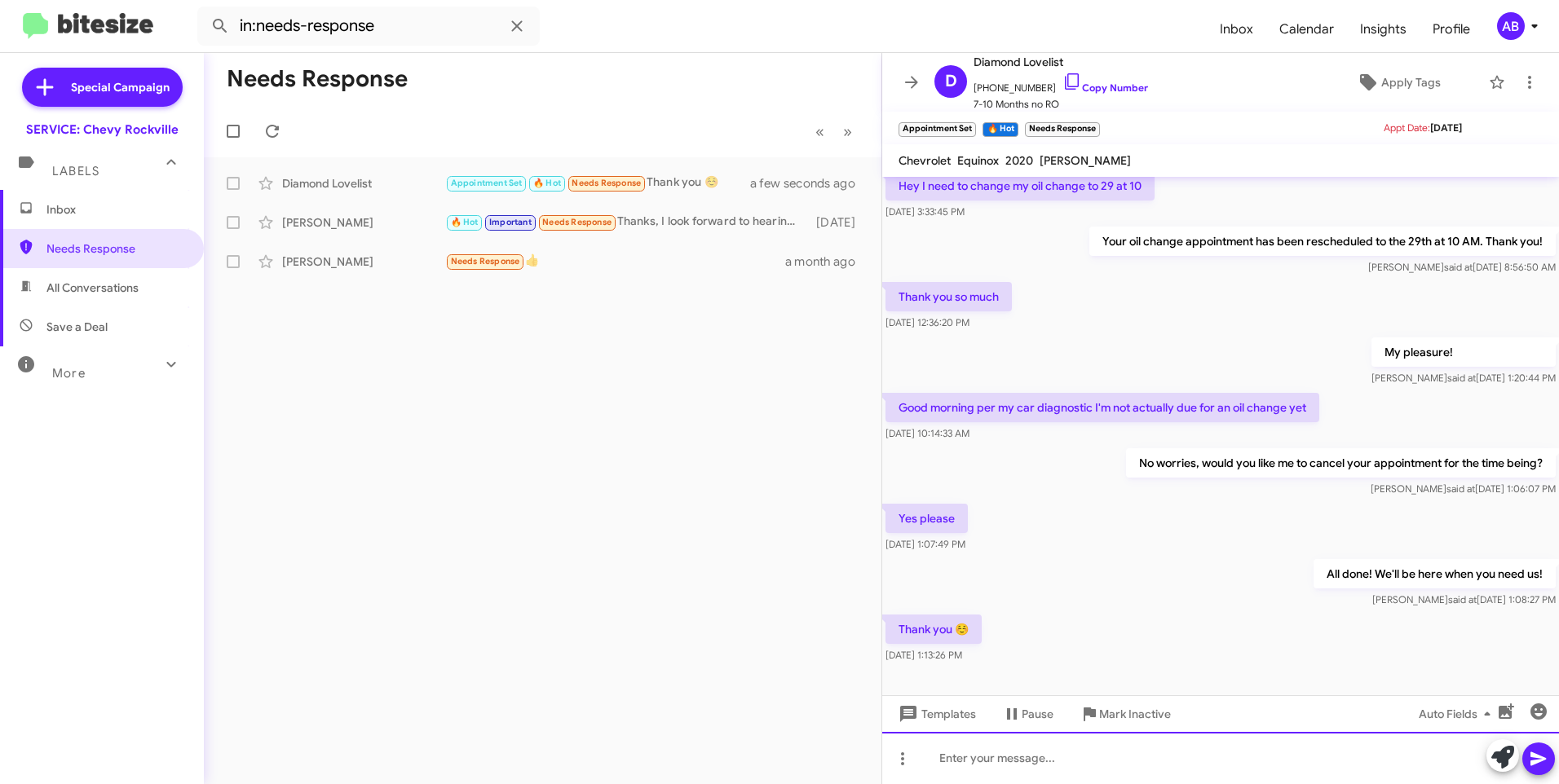
click at [1021, 748] on div at bounding box center [1221, 758] width 677 height 52
click at [1536, 763] on icon at bounding box center [1538, 759] width 16 height 14
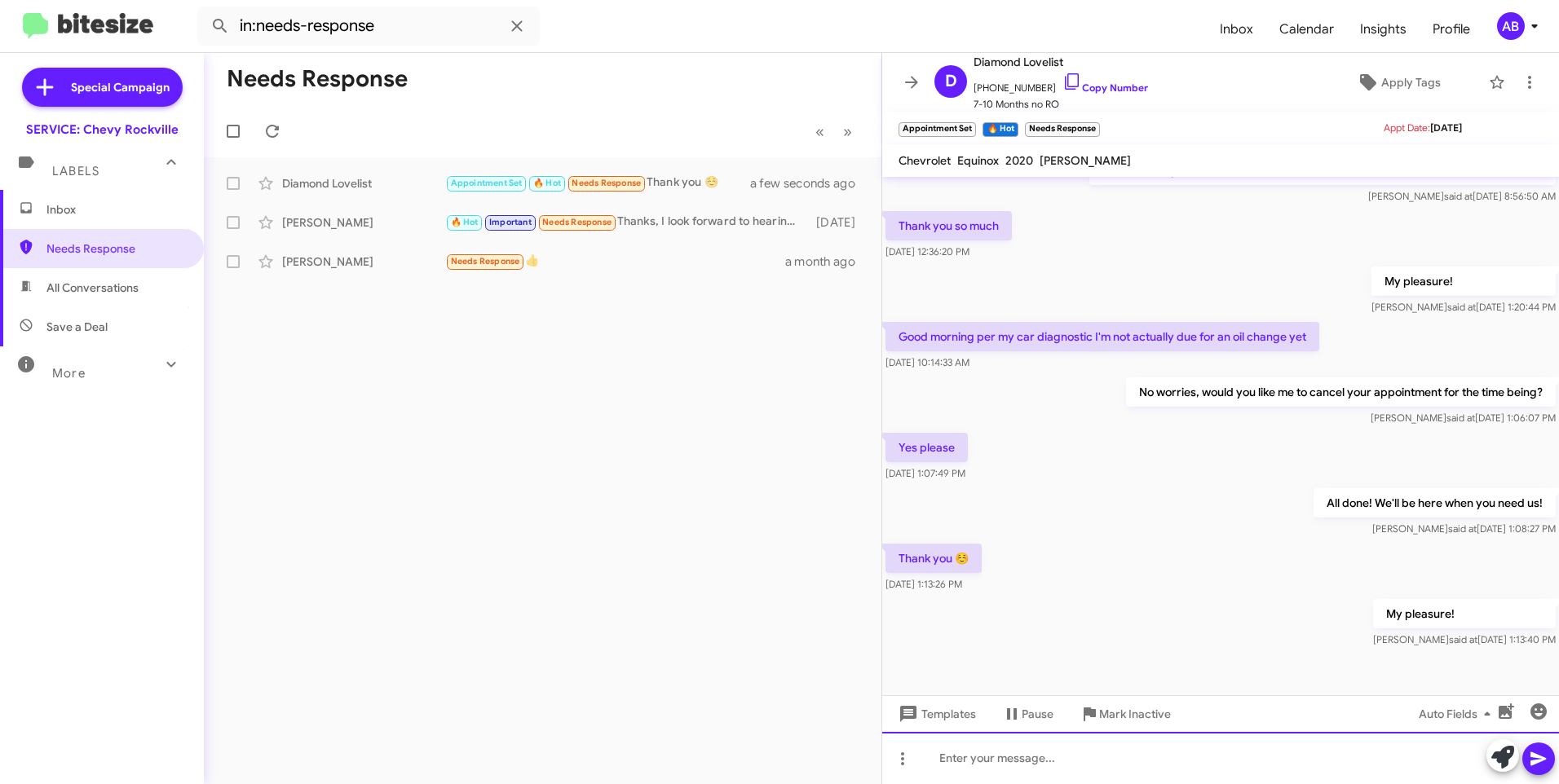
scroll to position [924, 0]
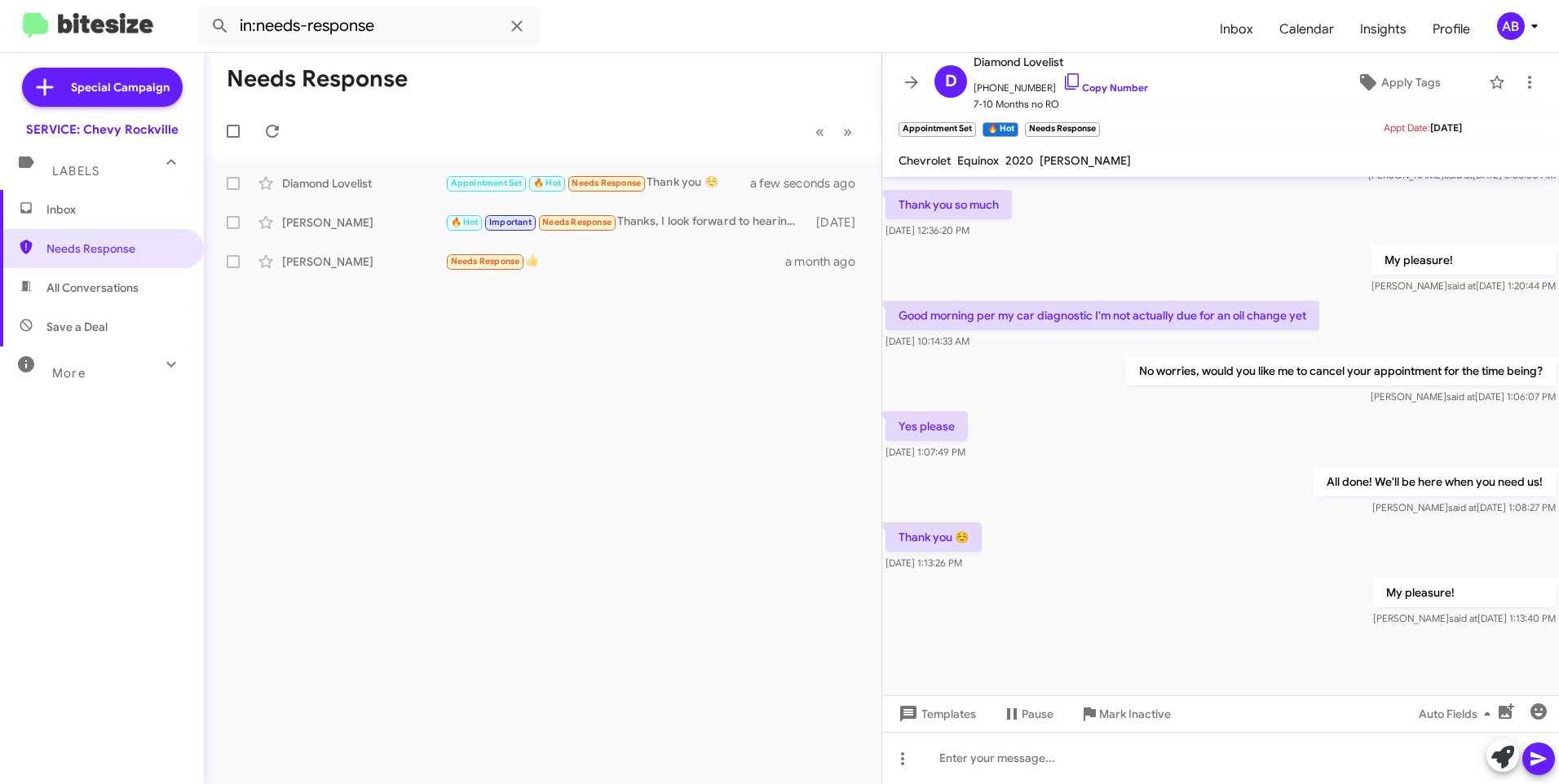
click at [701, 469] on div "Needs Response « Previous » Next Diamond Lovelist Appointment Set 🔥 Hot Needs R…" at bounding box center [542, 418] width 678 height 731
